Goal: Find specific page/section: Find specific page/section

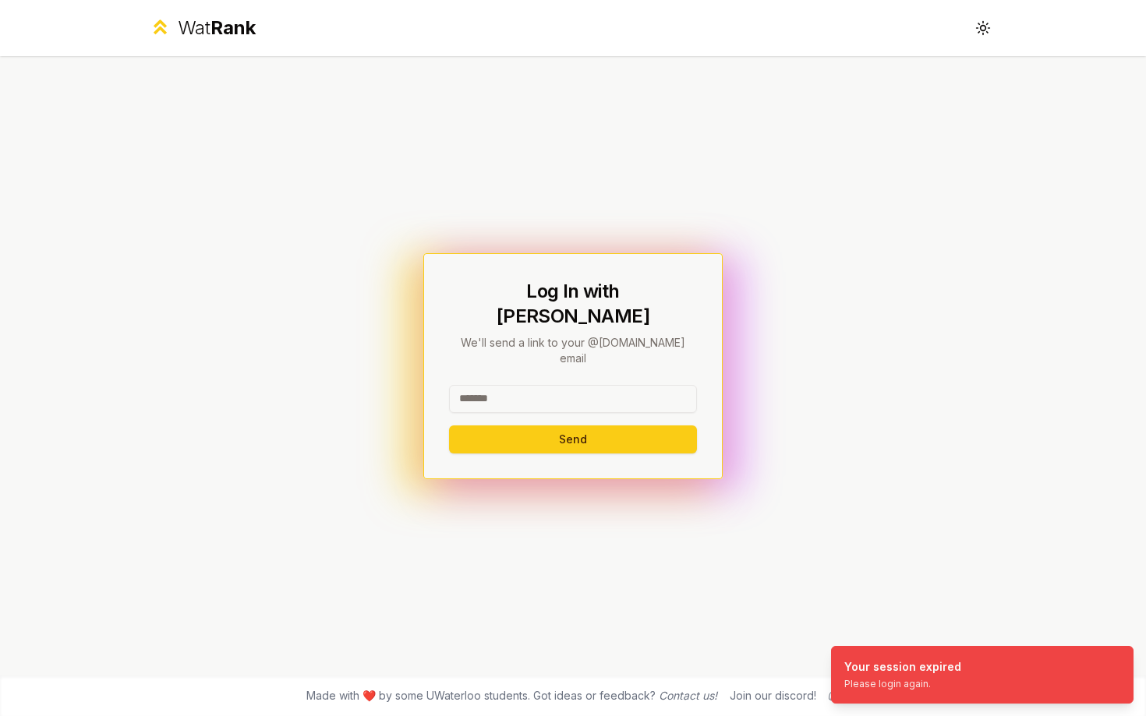
click at [493, 385] on input at bounding box center [573, 399] width 248 height 28
type input "******"
click at [449, 425] on button "Send" at bounding box center [573, 439] width 248 height 28
click at [644, 385] on input at bounding box center [573, 399] width 248 height 28
type input "******"
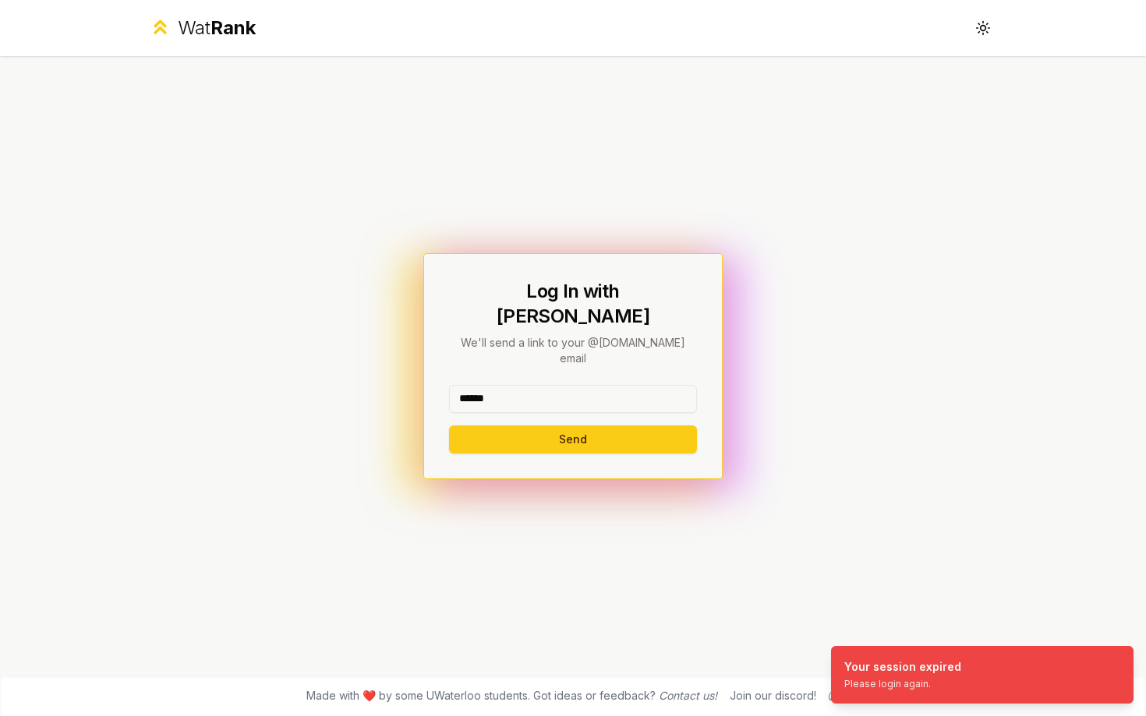
click at [449, 425] on button "Send" at bounding box center [573, 439] width 248 height 28
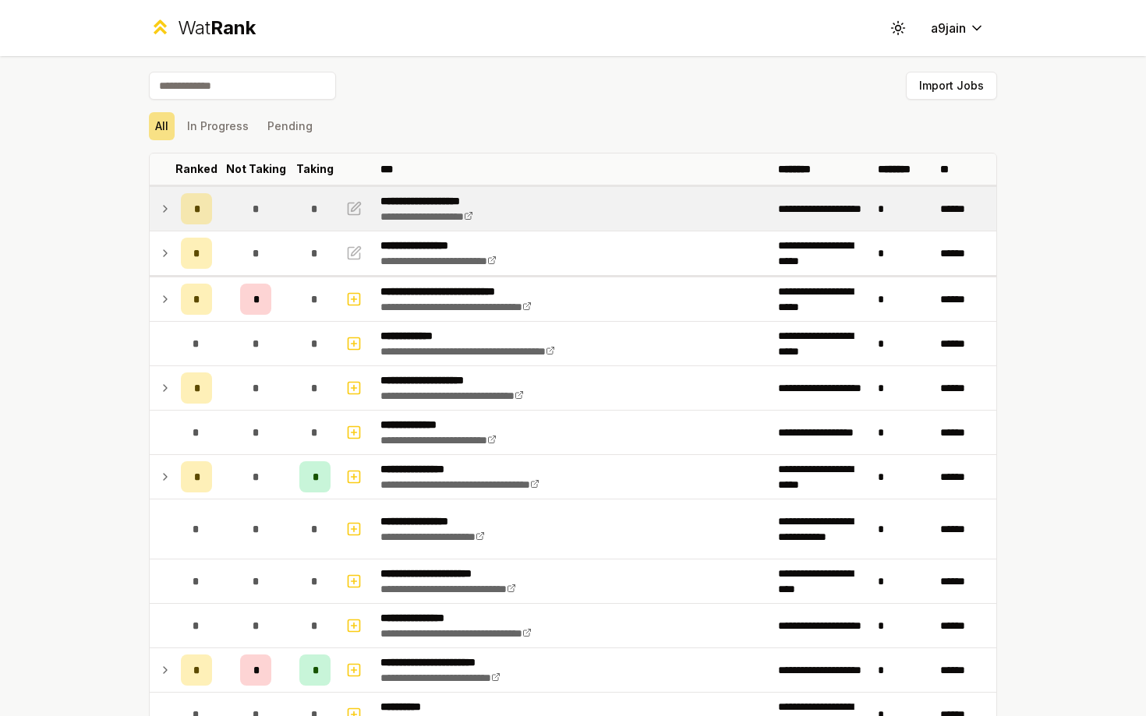
click at [163, 204] on icon at bounding box center [165, 208] width 12 height 19
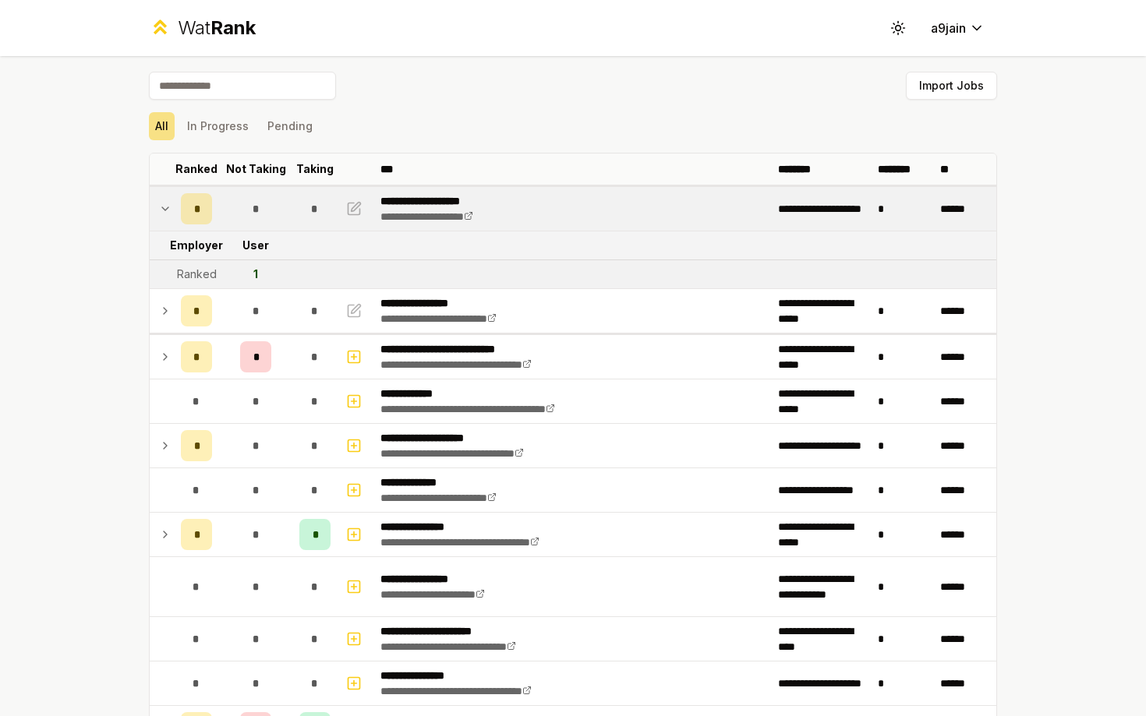
click at [163, 204] on icon at bounding box center [165, 208] width 12 height 19
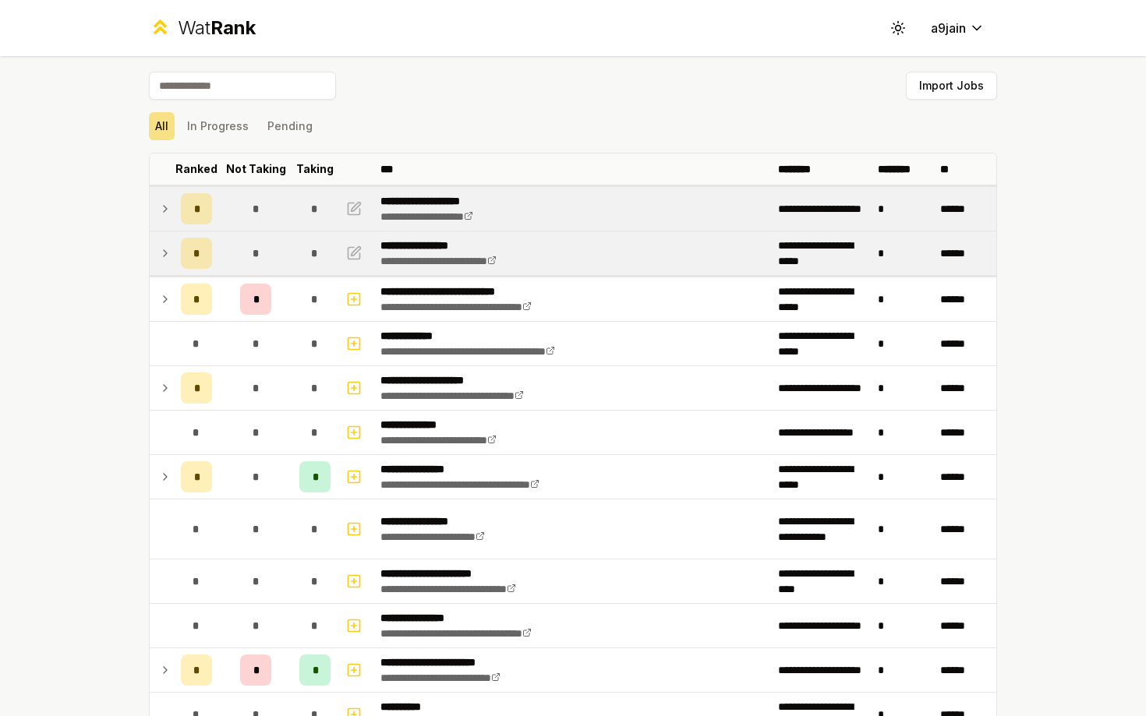
click at [164, 246] on icon at bounding box center [165, 253] width 12 height 19
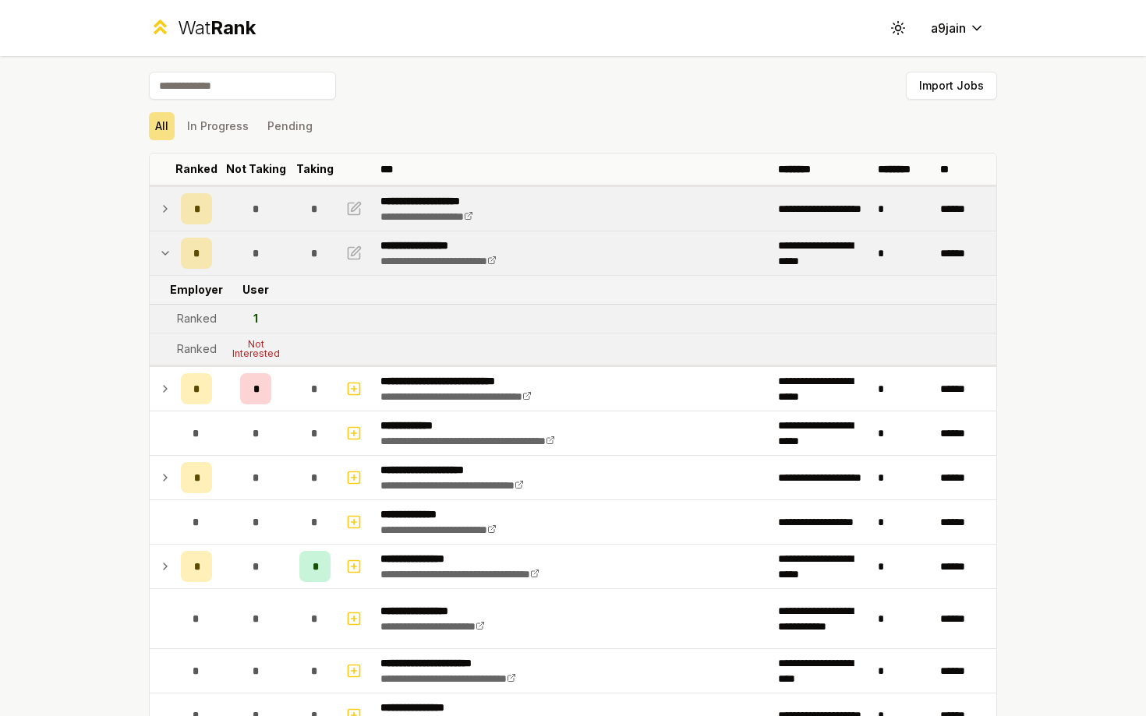
click at [164, 246] on icon at bounding box center [165, 253] width 12 height 19
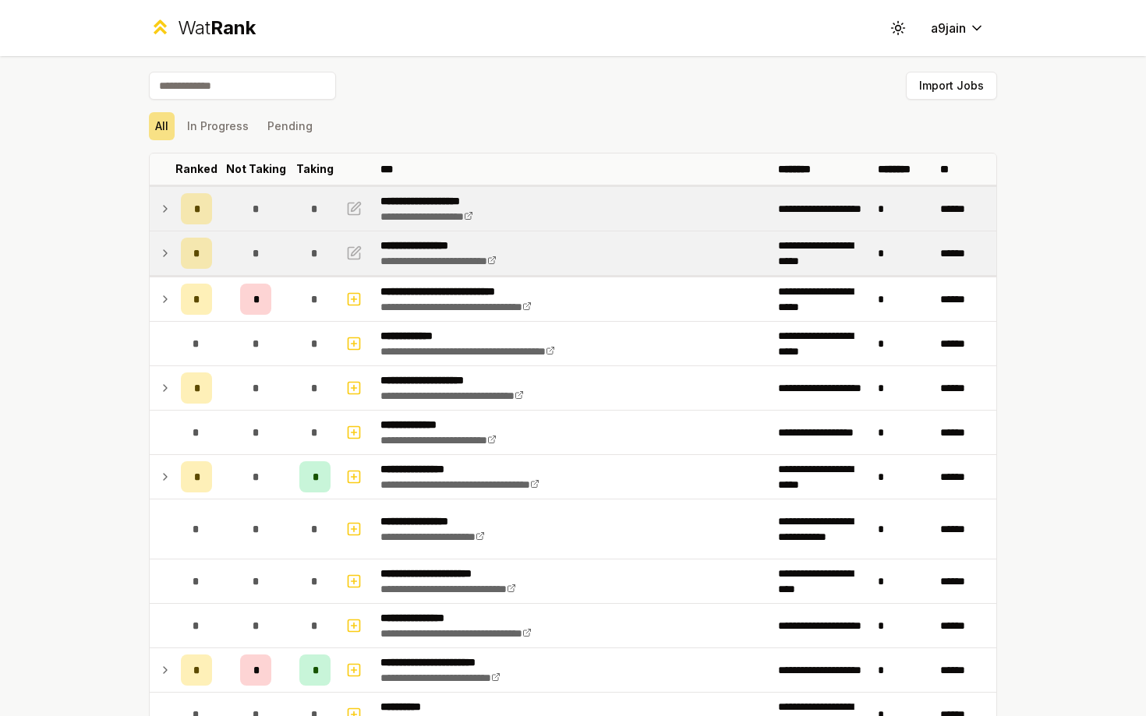
scroll to position [309, 0]
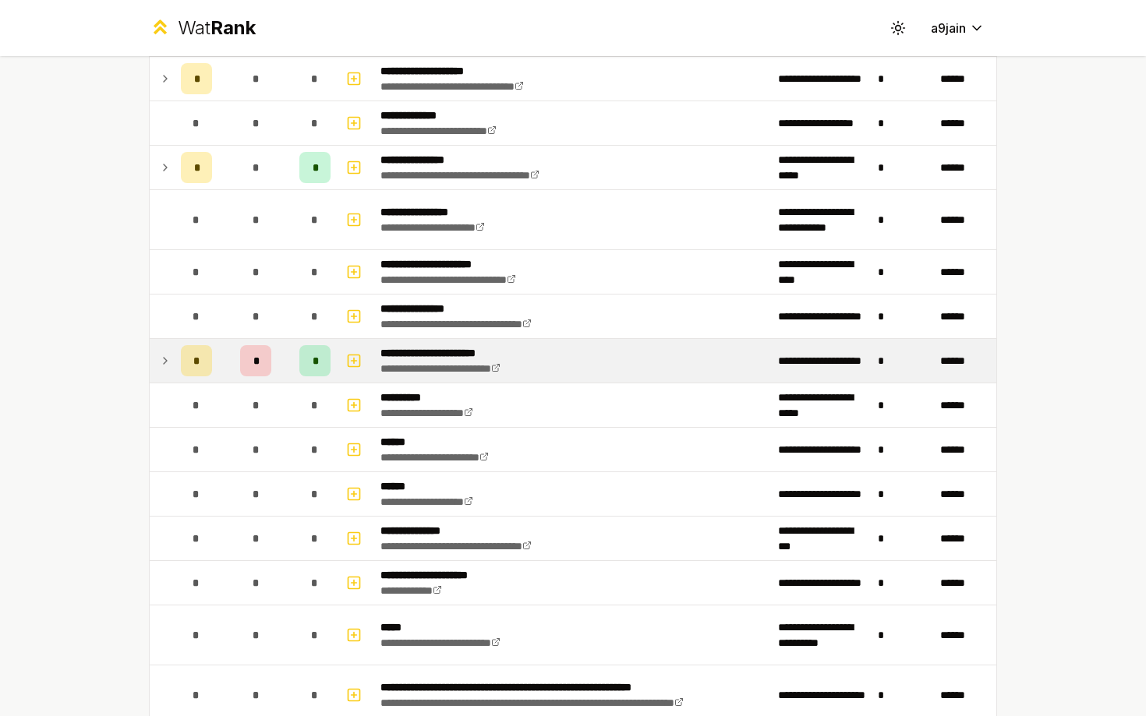
click at [159, 369] on icon at bounding box center [165, 360] width 12 height 19
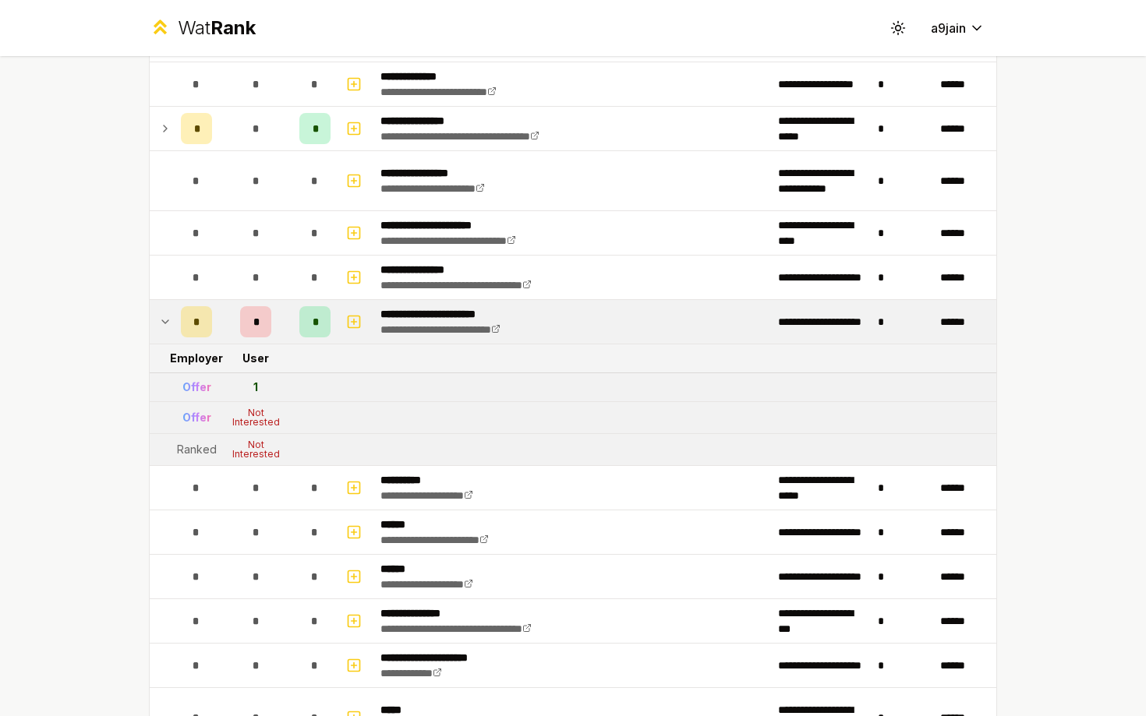
scroll to position [385, 0]
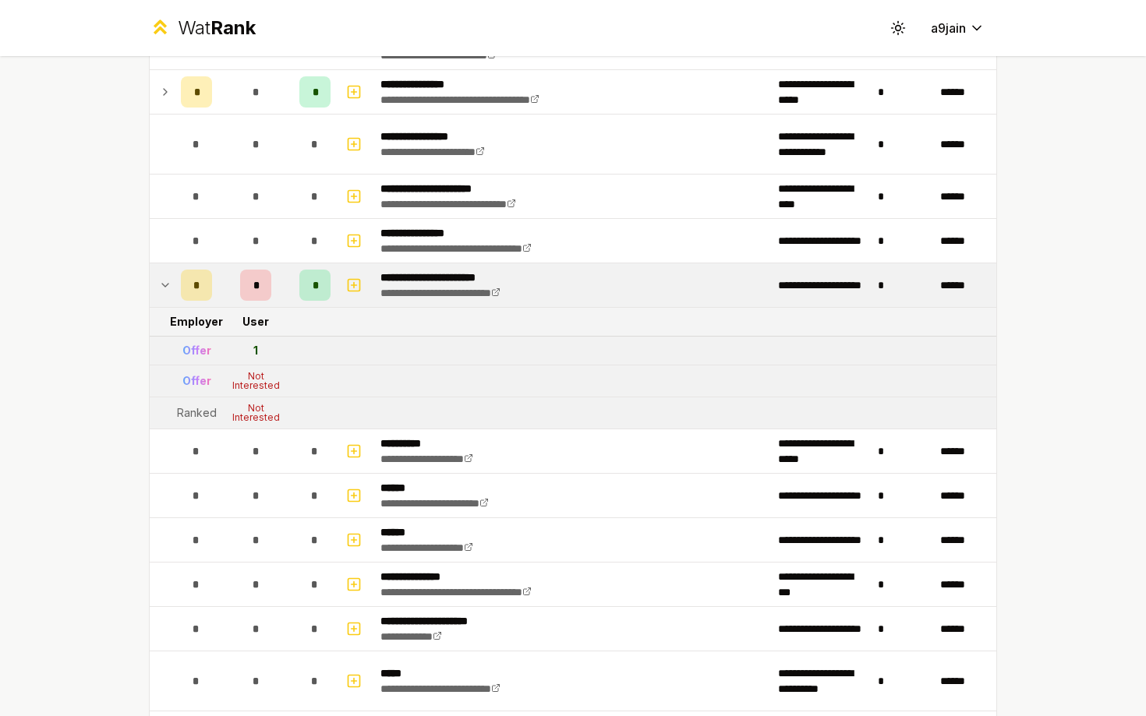
click at [153, 281] on td at bounding box center [162, 285] width 25 height 44
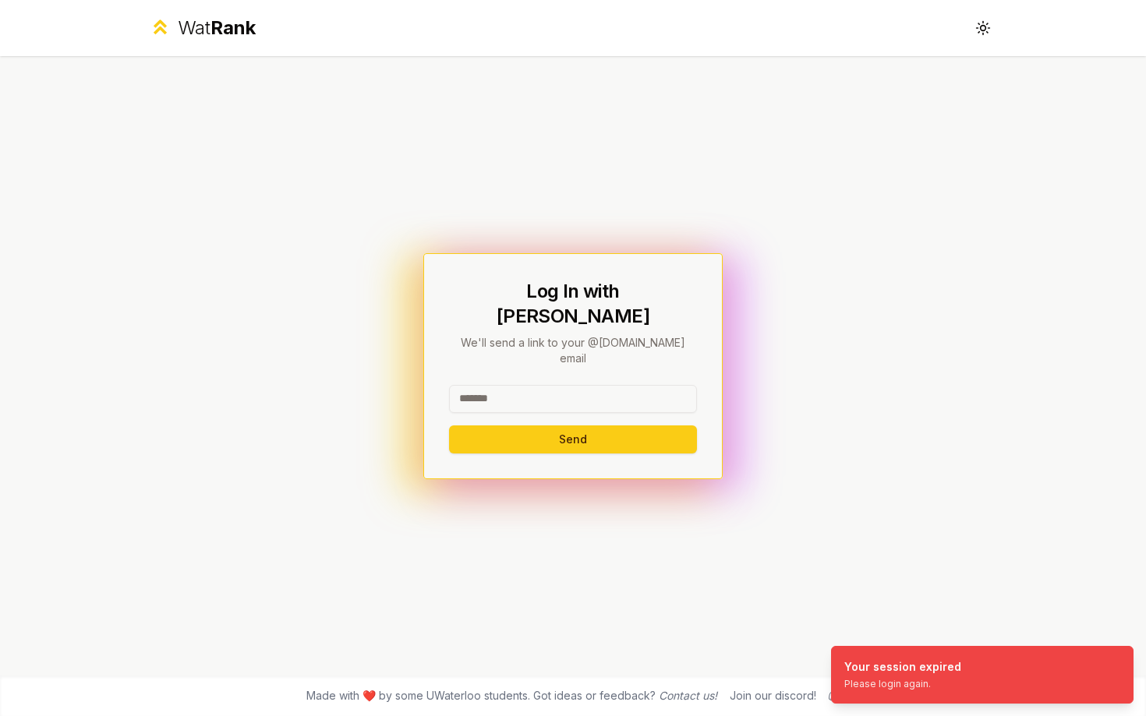
click at [531, 385] on input at bounding box center [573, 399] width 248 height 28
type input "******"
click at [449, 425] on button "Send" at bounding box center [573, 439] width 248 height 28
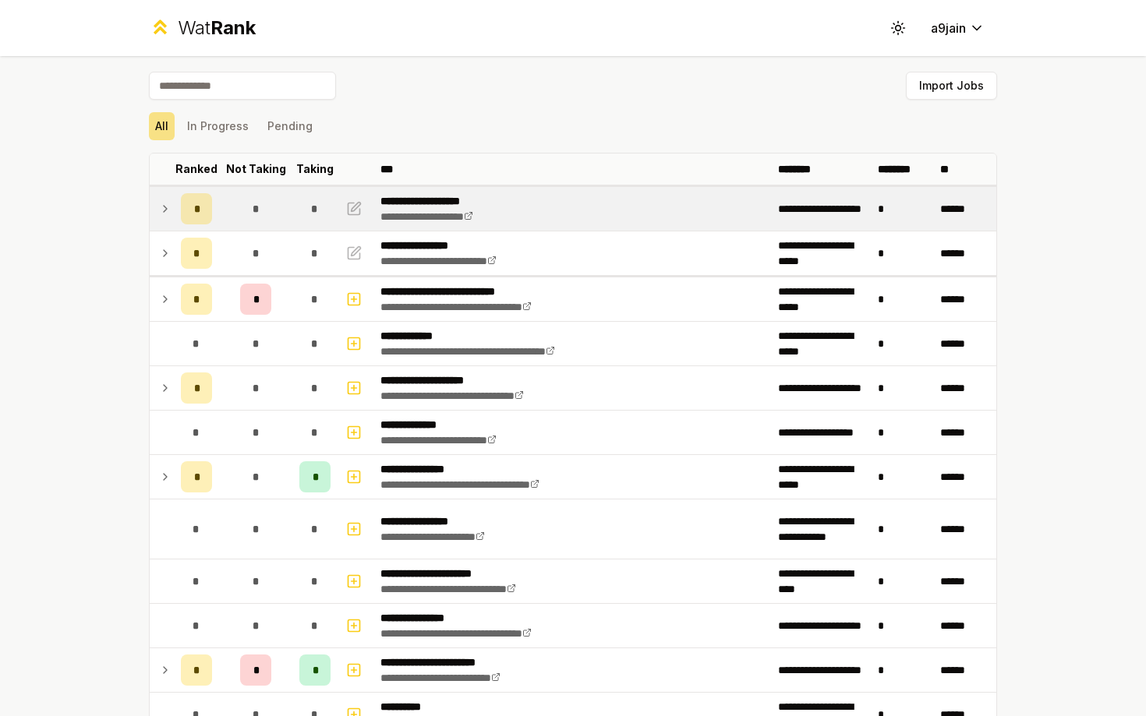
click at [171, 194] on td at bounding box center [162, 209] width 25 height 44
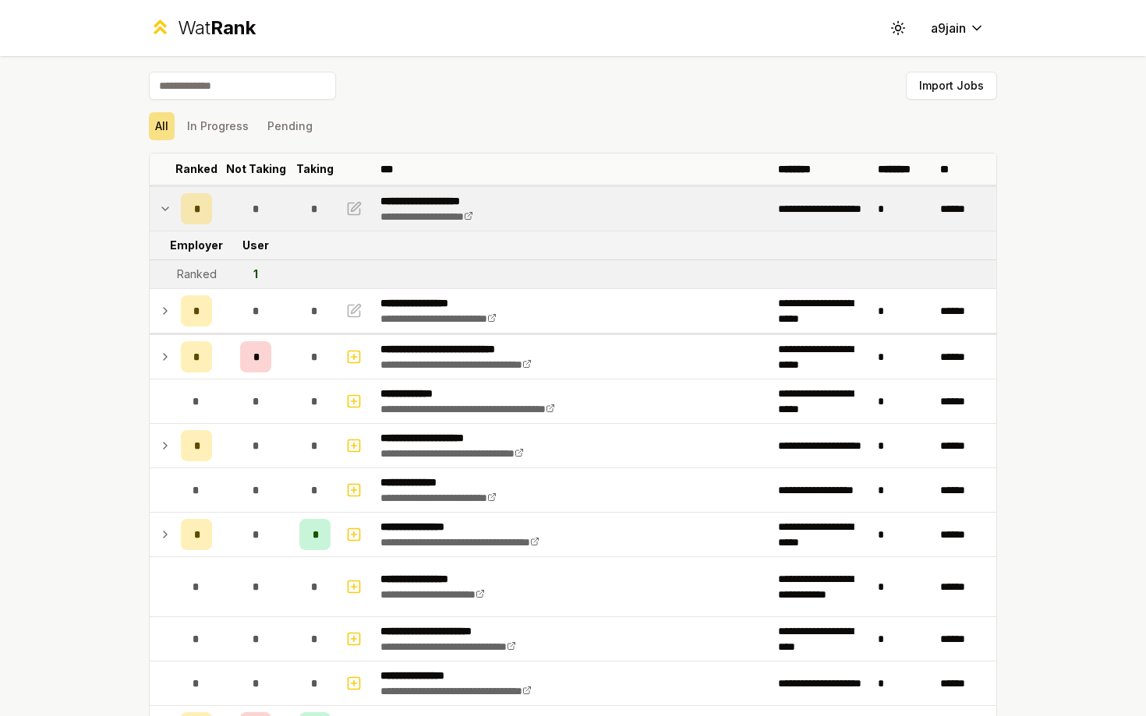
click at [168, 206] on icon at bounding box center [165, 208] width 12 height 19
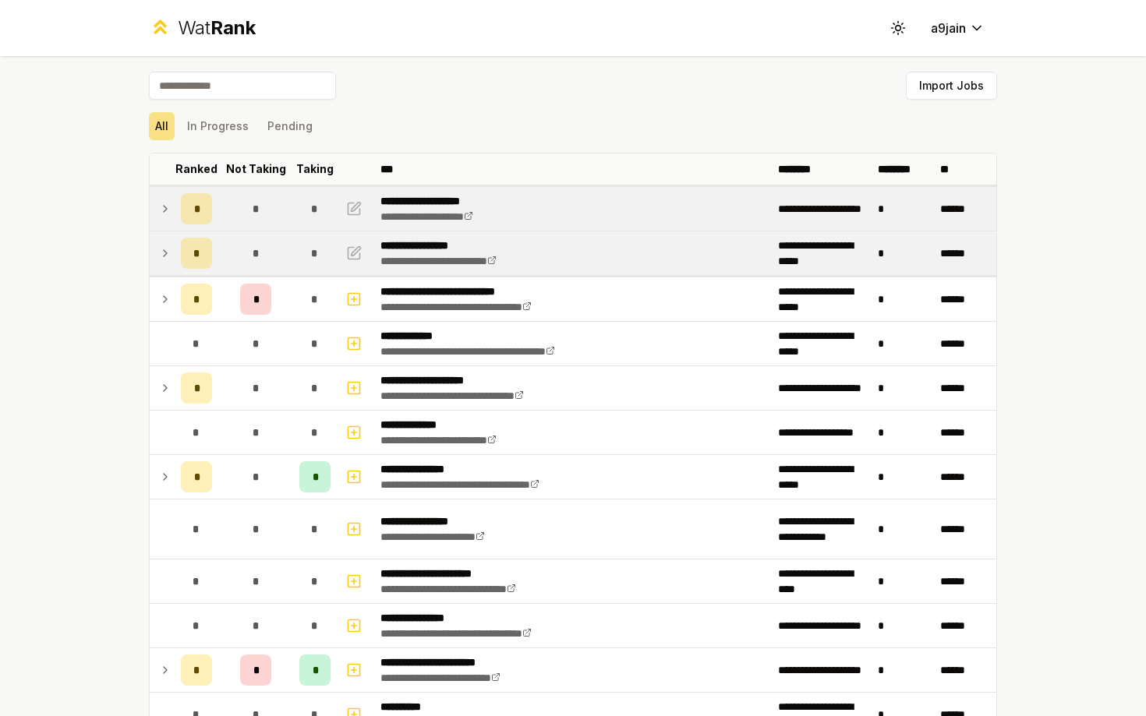
click at [167, 241] on td at bounding box center [162, 253] width 25 height 44
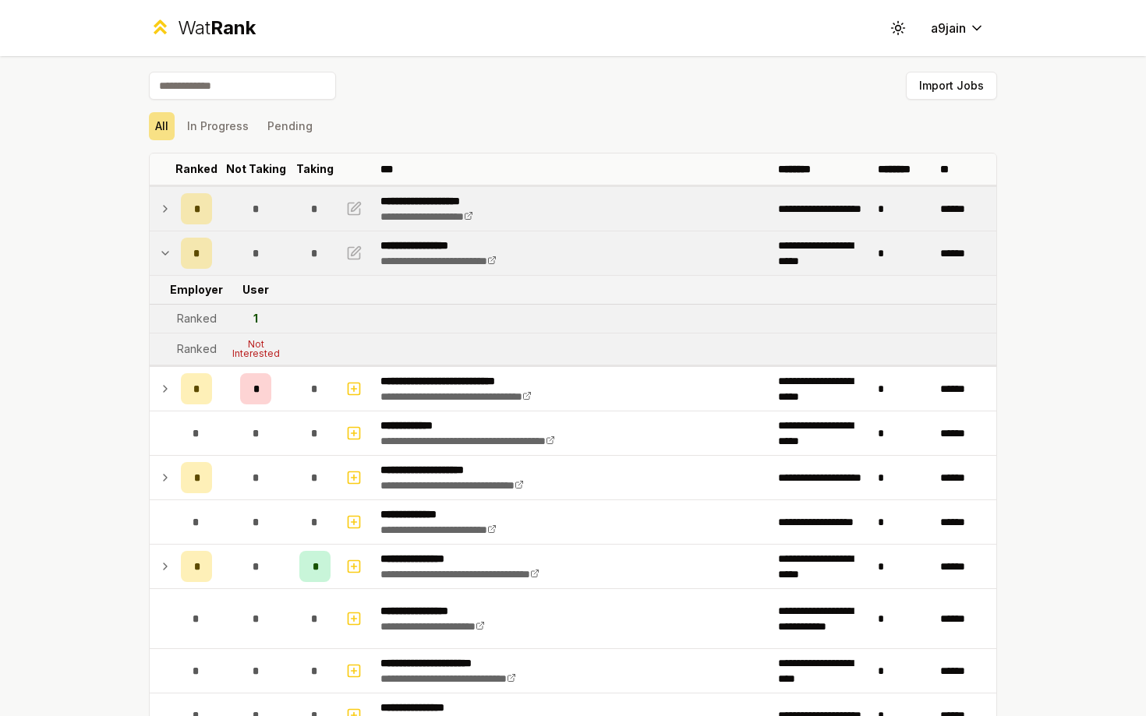
click at [168, 240] on td at bounding box center [162, 253] width 25 height 44
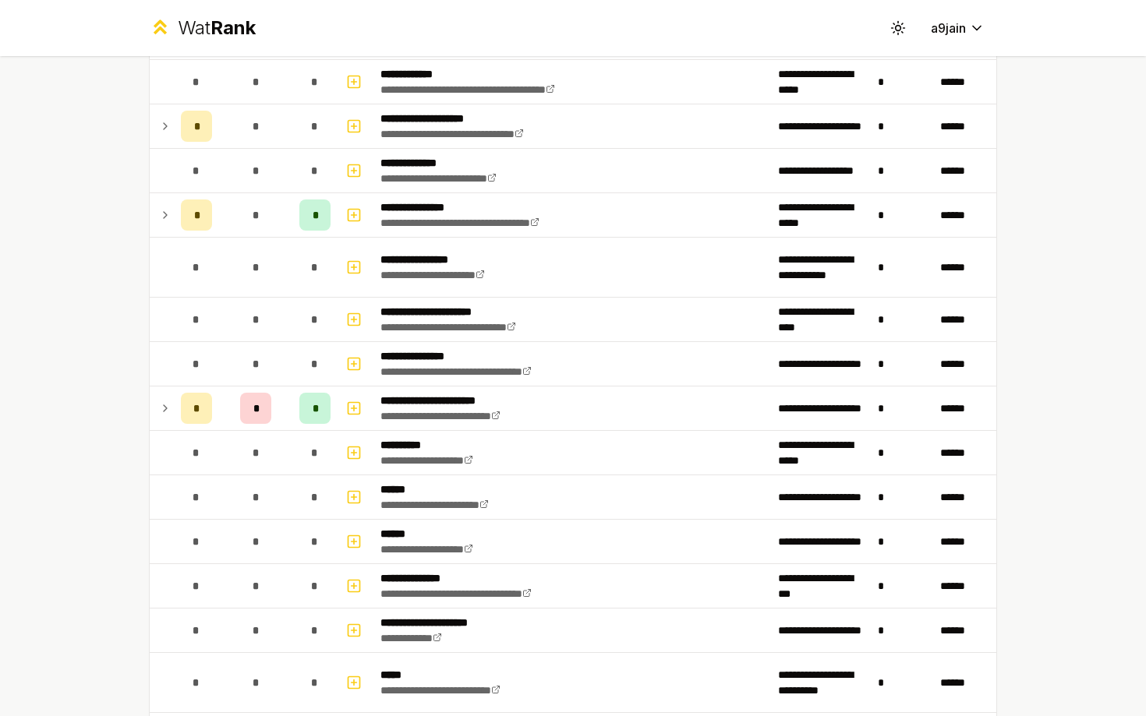
scroll to position [313, 0]
